Goal: Transaction & Acquisition: Purchase product/service

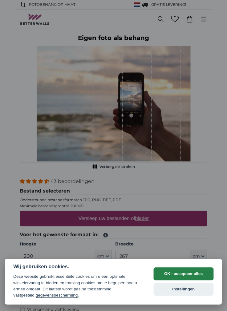
click at [189, 277] on button "OK - accepteer alles" at bounding box center [183, 274] width 60 height 13
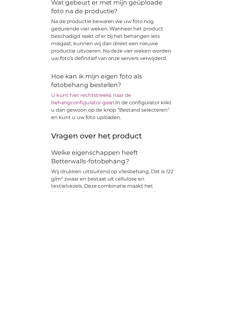
scroll to position [846, 0]
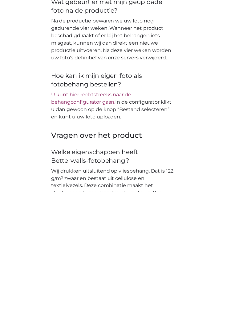
click at [89, 215] on link "U kunt hier rechtstreeks naar de behangconfigurator gaan." at bounding box center [91, 217] width 80 height 13
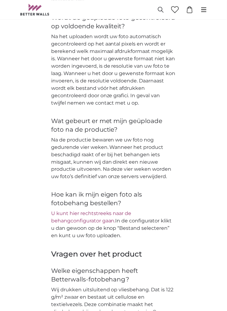
click at [82, 220] on link "U kunt hier rechtstreeks naar de behangconfigurator gaan." at bounding box center [91, 217] width 80 height 13
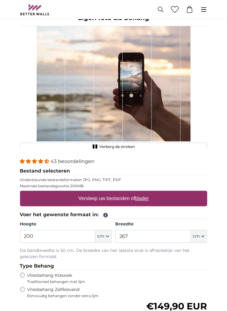
scroll to position [0, 0]
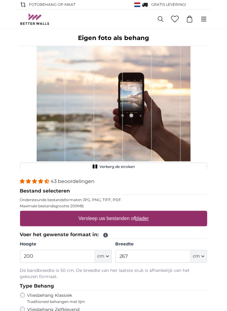
click at [142, 221] on u "blader" at bounding box center [142, 218] width 14 height 5
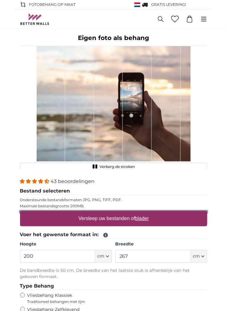
click at [142, 213] on input "Versleep uw bestanden of blader" at bounding box center [113, 212] width 187 height 2
type input "**********"
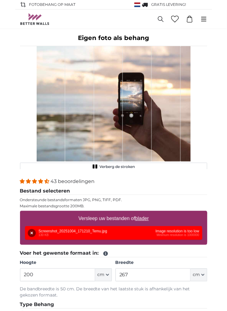
click at [155, 235] on div "Verwijderen Opnieuw proberen Verwijderen Uploaden Annuleren Opnieuw proberen Ve…" at bounding box center [113, 233] width 177 height 14
click at [173, 235] on div "Verwijderen Opnieuw proberen Verwijderen Uploaden Annuleren Opnieuw proberen Ve…" at bounding box center [113, 233] width 177 height 14
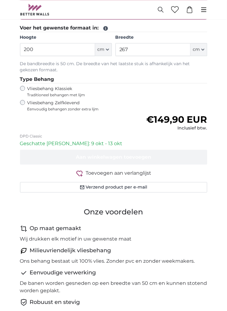
scroll to position [228, 0]
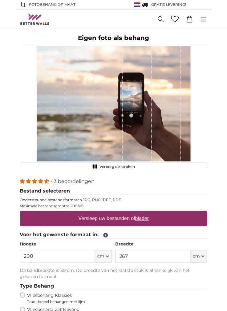
click at [204, 20] on icon at bounding box center [203, 19] width 7 height 7
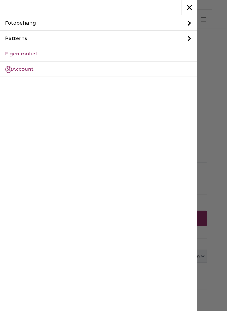
click at [81, 74] on link "Account" at bounding box center [98, 69] width 197 height 15
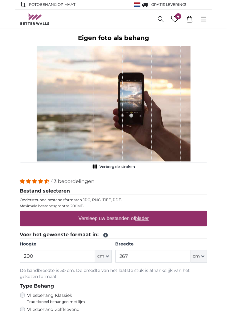
click at [144, 221] on u "blader" at bounding box center [142, 218] width 14 height 5
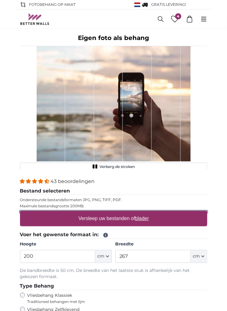
click at [144, 213] on input "Versleep uw bestanden of blader" at bounding box center [113, 212] width 187 height 2
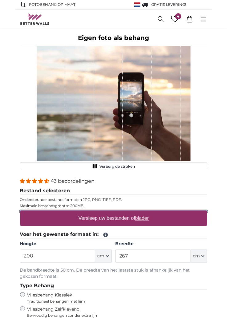
type input "**********"
